Goal: Task Accomplishment & Management: Use online tool/utility

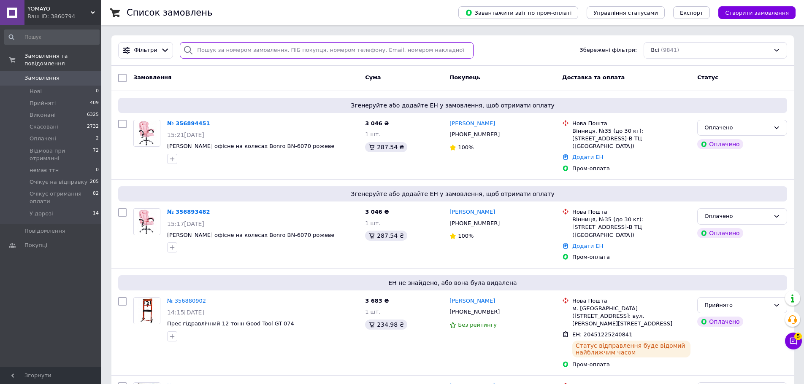
click at [228, 51] on input "search" at bounding box center [327, 50] width 294 height 16
paste input "0989933185"
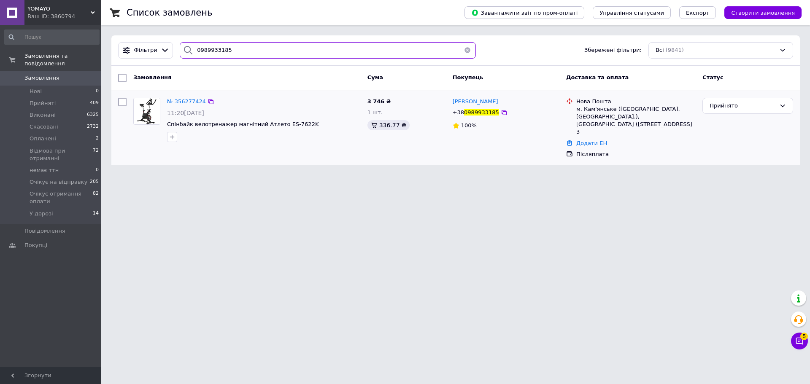
type input "0989933185"
click at [222, 103] on div "№ 356277424" at bounding box center [263, 102] width 195 height 10
click at [181, 103] on span "№ 356277424" at bounding box center [186, 101] width 39 height 6
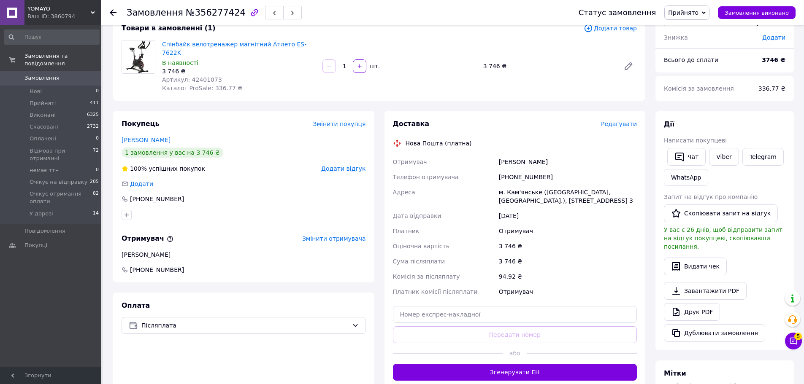
scroll to position [42, 0]
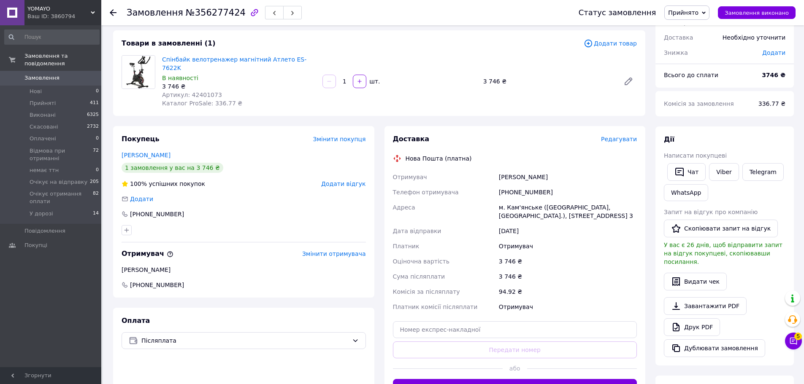
drag, startPoint x: 546, startPoint y: 169, endPoint x: 496, endPoint y: 170, distance: 49.4
click at [496, 170] on div "Отримувач [PERSON_NAME] Телефон отримувача [PHONE_NUMBER] [GEOGRAPHIC_DATA] [PE…" at bounding box center [515, 242] width 248 height 145
copy div "Отримувач [PERSON_NAME]"
drag, startPoint x: 539, startPoint y: 184, endPoint x: 508, endPoint y: 185, distance: 30.8
click at [508, 185] on div "[PHONE_NUMBER]" at bounding box center [567, 192] width 141 height 15
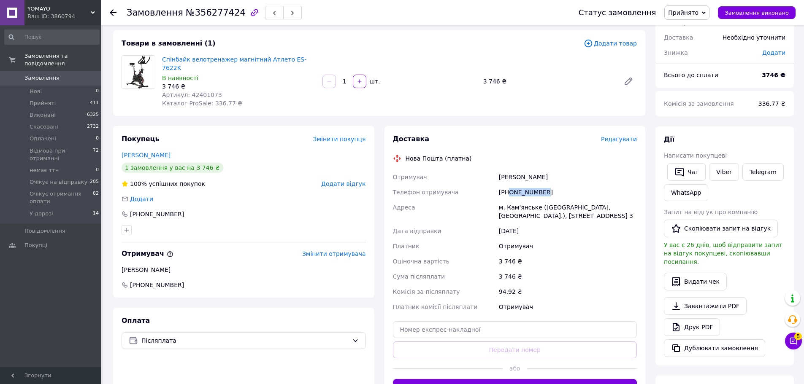
copy div "0989933185"
drag, startPoint x: 211, startPoint y: 86, endPoint x: 187, endPoint y: 88, distance: 25.0
click at [187, 92] on span "Артикул: 42401073" at bounding box center [192, 95] width 60 height 7
copy span "42401073"
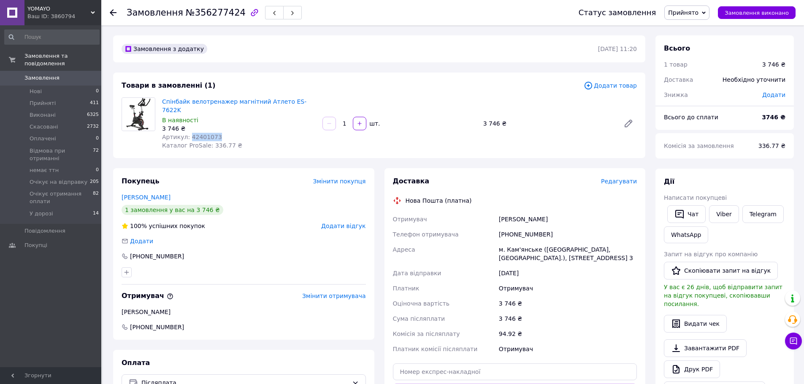
drag, startPoint x: 544, startPoint y: 211, endPoint x: 491, endPoint y: 216, distance: 53.3
click at [491, 216] on div "Отримувач [PERSON_NAME] Телефон отримувача [PHONE_NUMBER] [GEOGRAPHIC_DATA] [PE…" at bounding box center [515, 284] width 248 height 145
copy div "Отримувач [PERSON_NAME]"
drag, startPoint x: 551, startPoint y: 228, endPoint x: 487, endPoint y: 226, distance: 63.3
click at [487, 226] on div "Отримувач [PERSON_NAME] Телефон отримувача [PHONE_NUMBER] [GEOGRAPHIC_DATA] [PE…" at bounding box center [515, 284] width 248 height 145
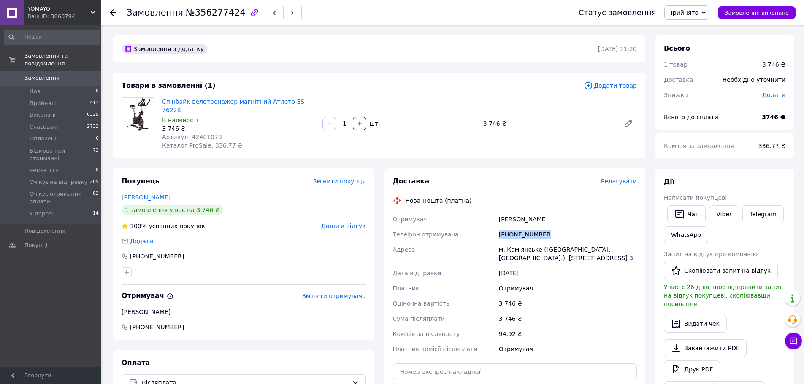
copy div "Телефон отримувача [PHONE_NUMBER]"
drag, startPoint x: 552, startPoint y: 264, endPoint x: 493, endPoint y: 239, distance: 63.9
click at [493, 239] on div "Отримувач [PERSON_NAME] Телефон отримувача [PHONE_NUMBER] [GEOGRAPHIC_DATA] [PE…" at bounding box center [515, 284] width 248 height 145
copy div "Адреса [PERSON_NAME]. Кам'янське ([GEOGRAPHIC_DATA], [GEOGRAPHIC_DATA].), [STRE…"
drag, startPoint x: 213, startPoint y: 125, endPoint x: 187, endPoint y: 128, distance: 25.9
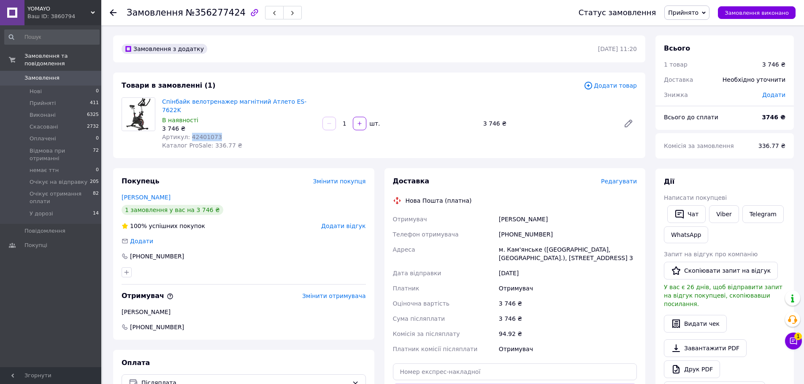
click at [187, 133] on div "Артикул: 42401073" at bounding box center [239, 137] width 154 height 8
copy span "42401073"
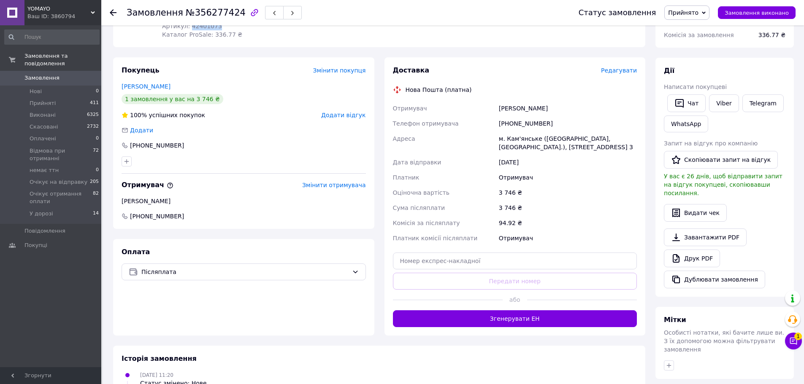
scroll to position [169, 0]
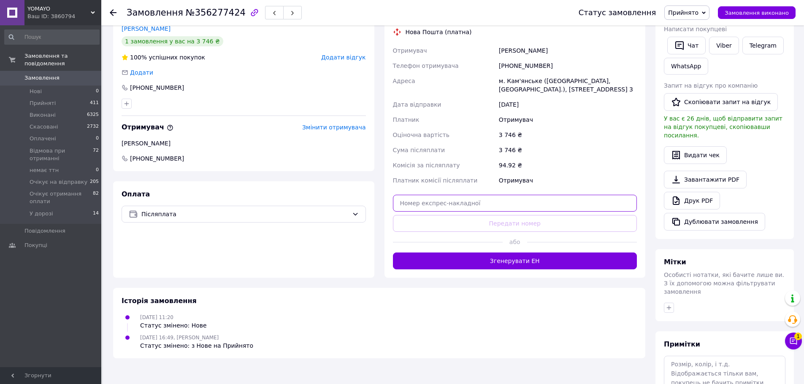
click at [474, 205] on input "text" at bounding box center [515, 203] width 244 height 17
paste input "20451225291571"
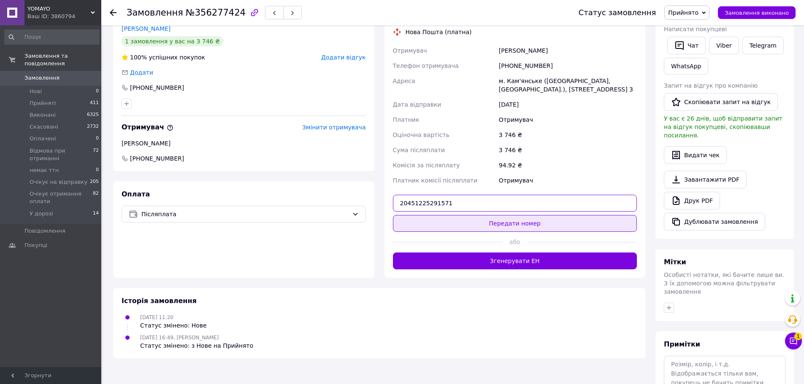
type input "20451225291571"
click at [479, 224] on button "Передати номер" at bounding box center [515, 223] width 244 height 17
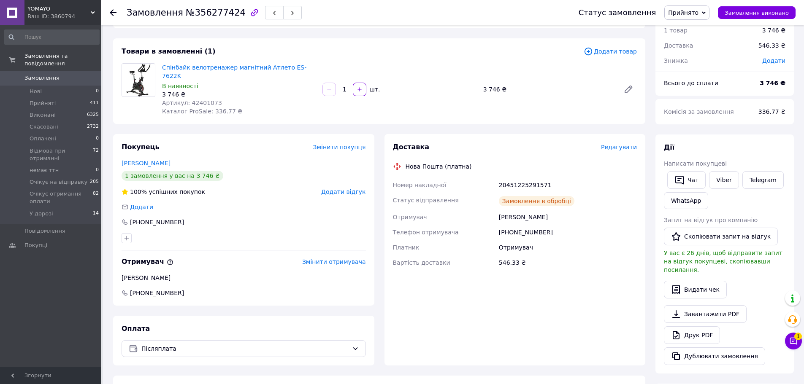
scroll to position [0, 0]
